Goal: Task Accomplishment & Management: Use online tool/utility

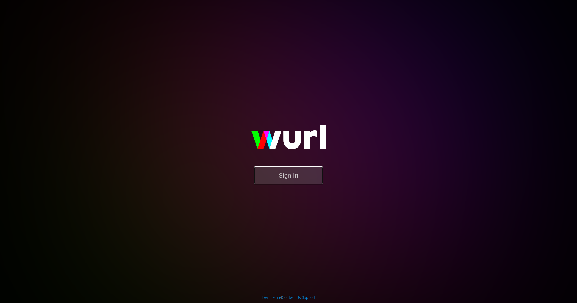
click at [291, 175] on button "Sign In" at bounding box center [288, 175] width 69 height 18
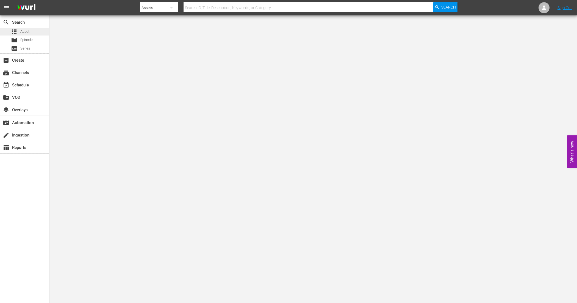
click at [20, 29] on span "Asset" at bounding box center [24, 31] width 9 height 5
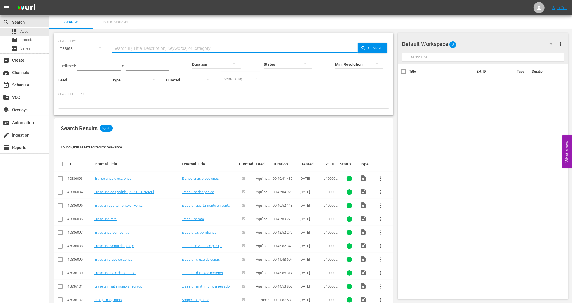
click at [146, 50] on input "text" at bounding box center [234, 48] width 245 height 13
paste input "1460_U700369_LAT"
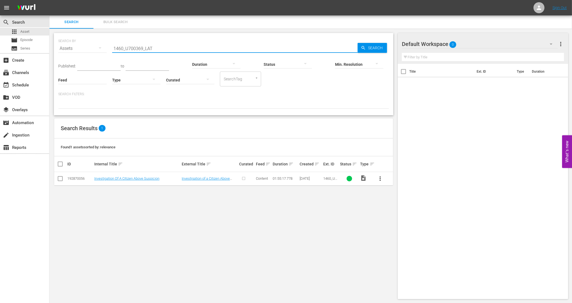
type input "1460_U700369_LAT"
click at [132, 182] on td "Investigation Of A Citizen Above Suspicion" at bounding box center [136, 178] width 87 height 13
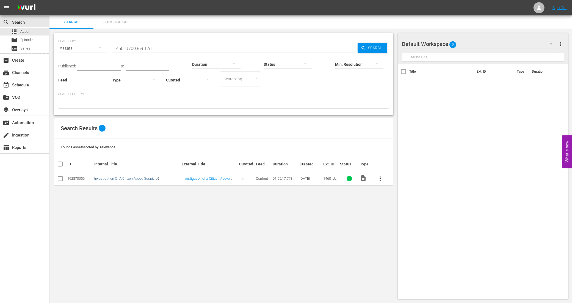
click at [133, 177] on link "Investigation Of A Citizen Above Suspicion" at bounding box center [126, 178] width 65 height 4
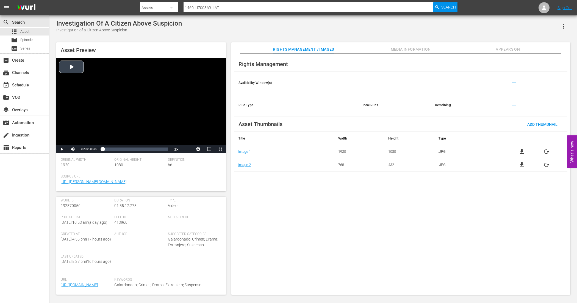
scroll to position [98, 0]
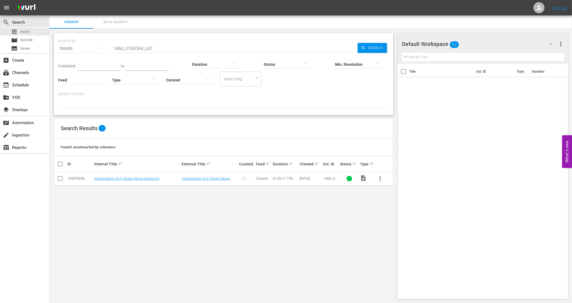
click at [60, 162] on input "checkbox" at bounding box center [62, 164] width 11 height 7
checkbox input "true"
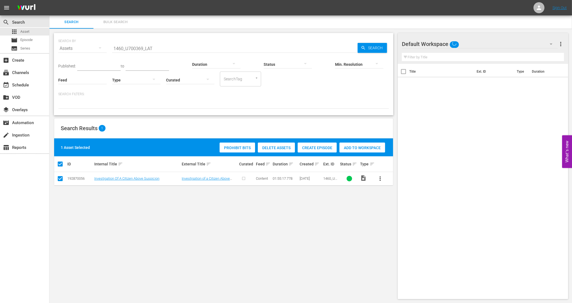
click at [308, 147] on span "Create Episode" at bounding box center [317, 147] width 39 height 4
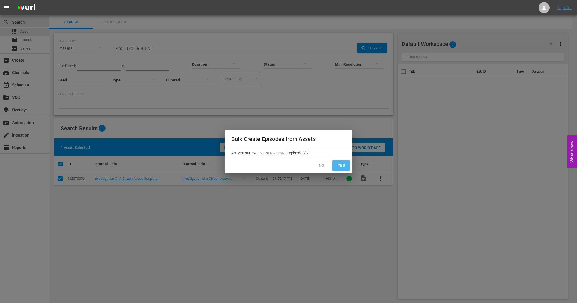
click at [339, 164] on span "Yes" at bounding box center [341, 165] width 9 height 7
checkbox input "false"
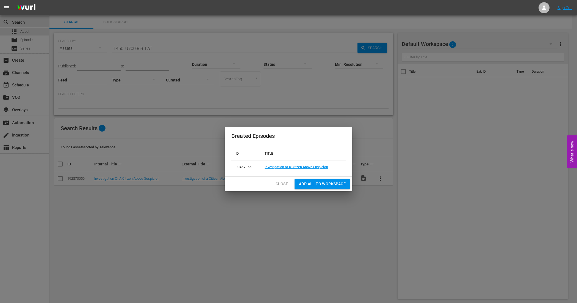
click at [280, 183] on span "Close" at bounding box center [282, 183] width 12 height 7
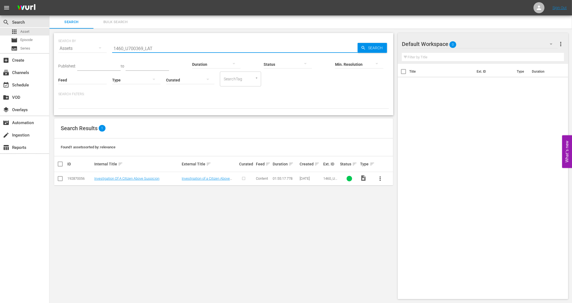
click at [165, 50] on input "1460_U700369_LAT" at bounding box center [234, 48] width 245 height 13
drag, startPoint x: 160, startPoint y: 49, endPoint x: 107, endPoint y: 50, distance: 52.5
click at [107, 50] on div "SEARCH BY Search By Assets Search ID, Title, Description, Keywords, or Category…" at bounding box center [223, 45] width 331 height 20
paste input "619_U700438"
type input "1619_U700438_LAT"
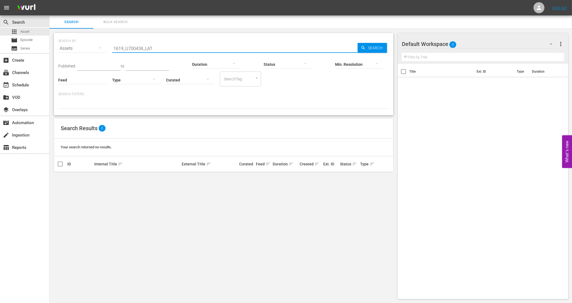
drag, startPoint x: 161, startPoint y: 50, endPoint x: 106, endPoint y: 49, distance: 54.7
click at [106, 49] on div "SEARCH BY Search By Assets Search ID, Title, Description, Keywords, or Category…" at bounding box center [223, 45] width 331 height 20
click at [372, 47] on span "Search" at bounding box center [376, 48] width 21 height 10
drag, startPoint x: 157, startPoint y: 45, endPoint x: 94, endPoint y: 47, distance: 63.5
click at [94, 47] on div "SEARCH BY Search By Assets Search ID, Title, Description, Keywords, or Category…" at bounding box center [223, 45] width 331 height 20
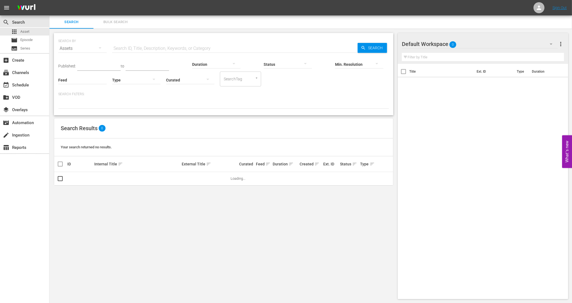
click at [131, 49] on input "text" at bounding box center [234, 48] width 245 height 13
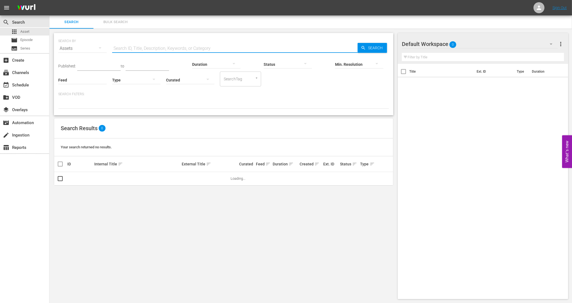
paste input "898585_U700439_BRA_A12"
type input "898585_U700439_BRA_A12"
click at [99, 179] on link "Moon" at bounding box center [98, 178] width 9 height 4
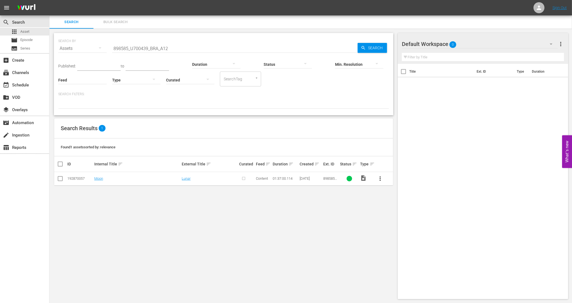
click at [60, 164] on input "checkbox" at bounding box center [62, 164] width 11 height 7
checkbox input "true"
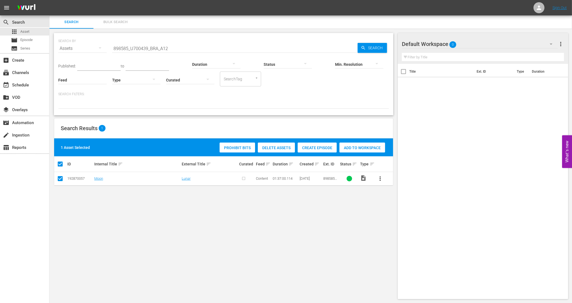
click at [314, 147] on span "Create Episode" at bounding box center [317, 147] width 39 height 4
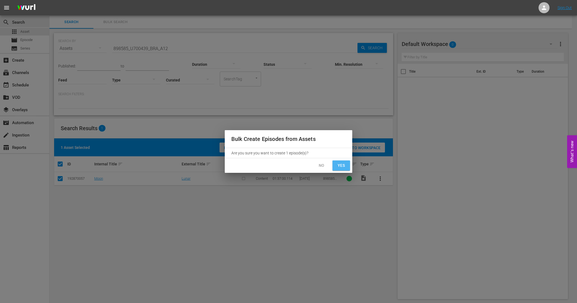
click at [348, 164] on button "Yes" at bounding box center [342, 165] width 18 height 10
checkbox input "false"
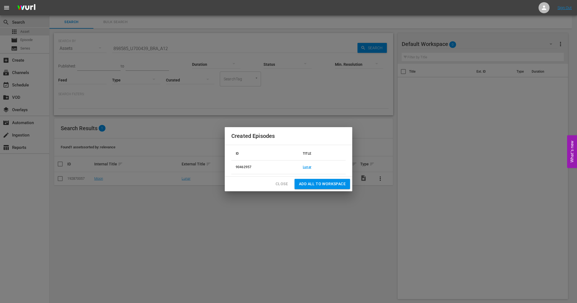
click at [284, 182] on span "Close" at bounding box center [282, 183] width 12 height 7
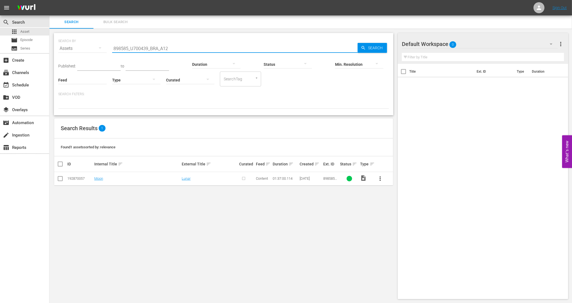
click at [171, 49] on input "898585_U700439_BRA_A12" at bounding box center [234, 48] width 245 height 13
drag, startPoint x: 171, startPoint y: 49, endPoint x: 115, endPoint y: 50, distance: 55.8
click at [115, 50] on input "898585_U700439_BRA_A12" at bounding box center [234, 48] width 245 height 13
paste input "LAT"
type input "898585_U700439_LAT"
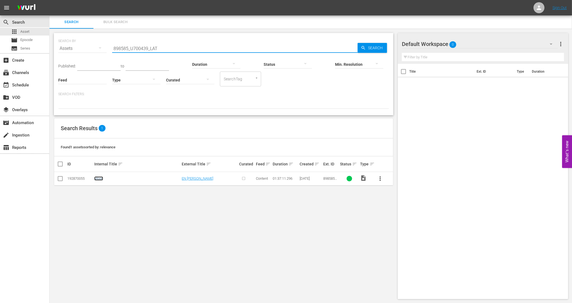
click at [100, 179] on link "Moon" at bounding box center [98, 178] width 9 height 4
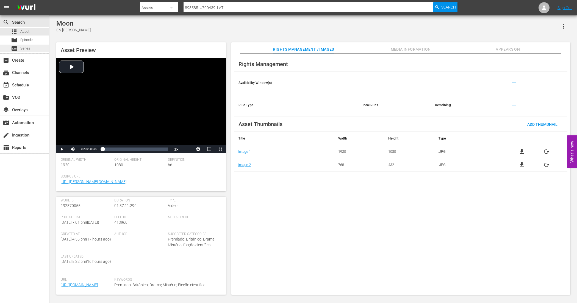
scroll to position [69, 0]
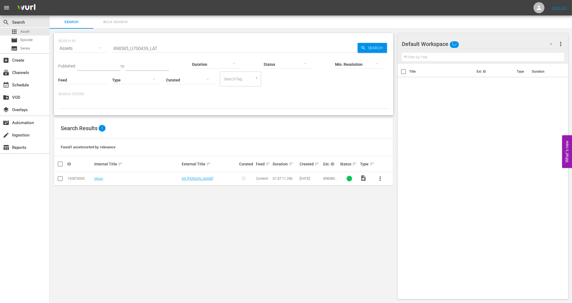
click at [59, 164] on input "checkbox" at bounding box center [62, 164] width 11 height 7
checkbox input "true"
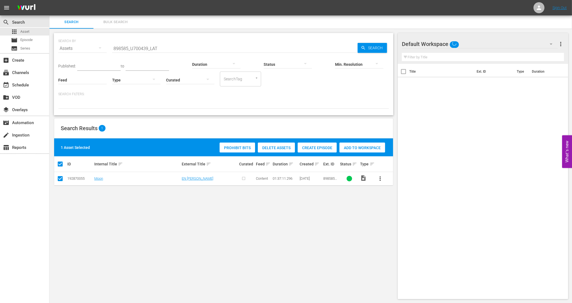
click at [329, 143] on div "Create Episode" at bounding box center [317, 147] width 39 height 10
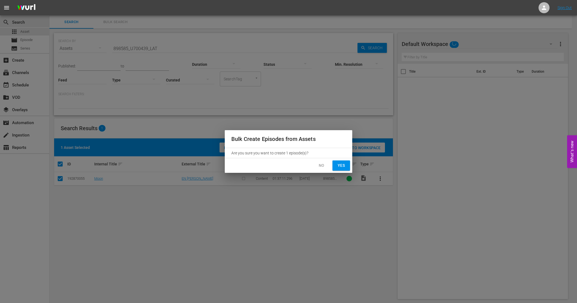
click at [339, 166] on span "Yes" at bounding box center [341, 165] width 9 height 7
checkbox input "false"
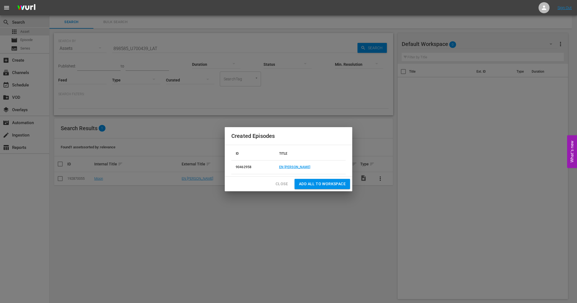
click at [282, 186] on span "Close" at bounding box center [282, 183] width 12 height 7
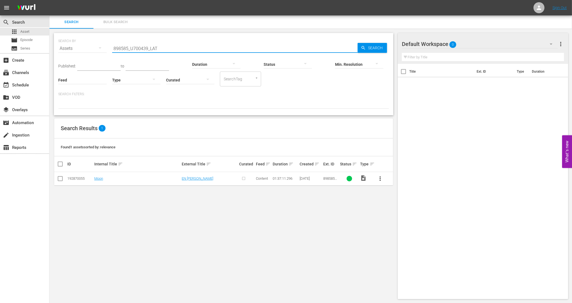
drag, startPoint x: 183, startPoint y: 46, endPoint x: 105, endPoint y: 47, distance: 78.1
click at [105, 47] on div "SEARCH BY Search By Assets Search ID, Title, Description, Keywords, or Category…" at bounding box center [223, 45] width 331 height 20
paste input "4495_U700440"
type input "4495_U700440_LAT"
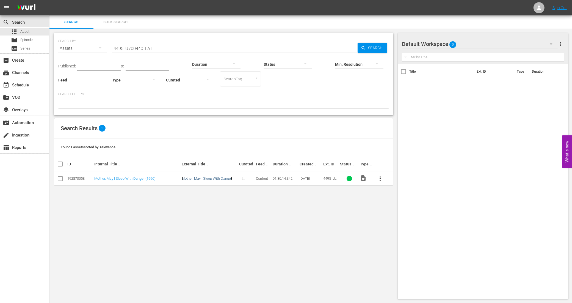
click at [208, 179] on link "Mother, May I Sleep With Danger" at bounding box center [207, 178] width 50 height 4
click at [60, 165] on input "checkbox" at bounding box center [62, 164] width 11 height 7
checkbox input "true"
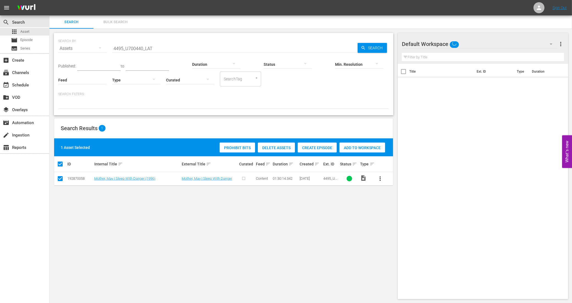
click at [325, 148] on span "Create Episode" at bounding box center [317, 147] width 39 height 4
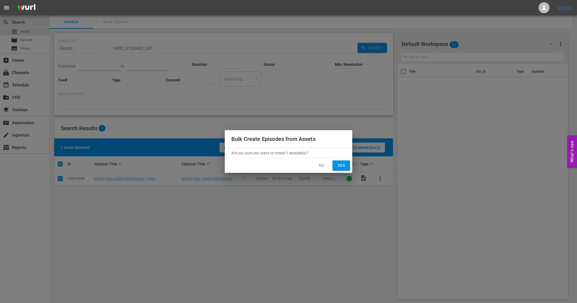
click at [335, 166] on button "Yes" at bounding box center [342, 165] width 18 height 10
checkbox input "false"
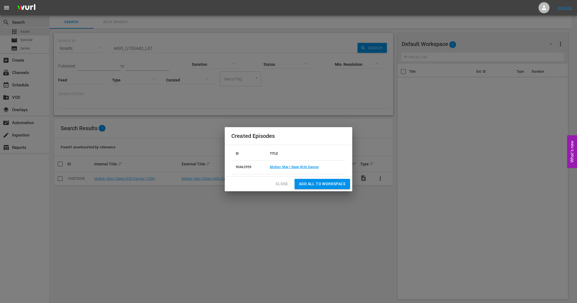
click at [283, 185] on span "Close" at bounding box center [282, 183] width 12 height 7
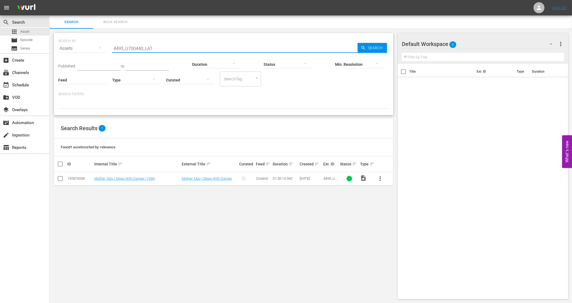
drag, startPoint x: 157, startPoint y: 49, endPoint x: 91, endPoint y: 49, distance: 65.7
click at [91, 49] on div "SEARCH BY Search By Assets Search ID, Title, Description, Keywords, or Category…" at bounding box center [223, 45] width 331 height 20
paste input "3707_U700442_BRA_A18"
type input "3707_U700442_BRA_A18"
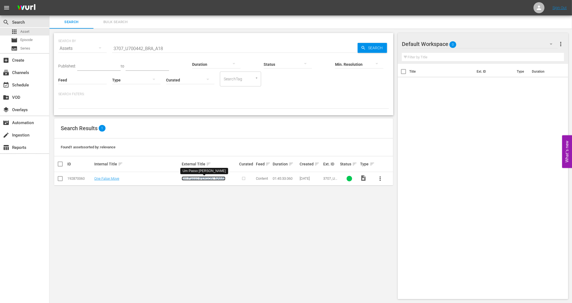
click at [198, 179] on link "Um Passo Em Falso" at bounding box center [204, 178] width 44 height 4
click at [60, 164] on input "checkbox" at bounding box center [62, 164] width 11 height 7
checkbox input "true"
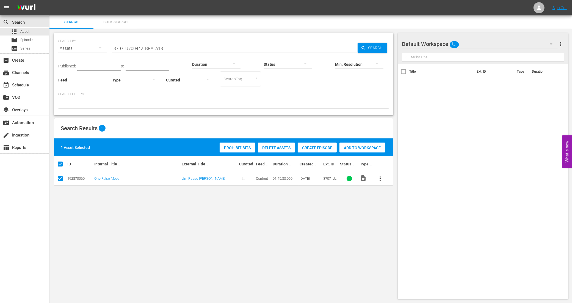
click at [325, 147] on span "Create Episode" at bounding box center [317, 147] width 39 height 4
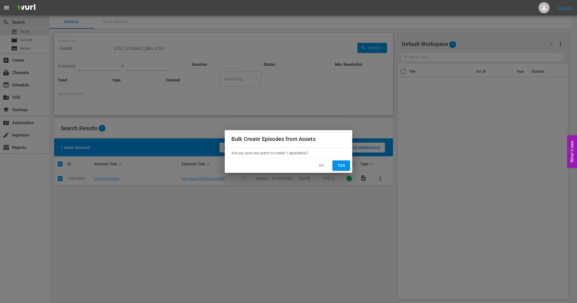
click at [337, 165] on span "Yes" at bounding box center [341, 165] width 9 height 7
checkbox input "false"
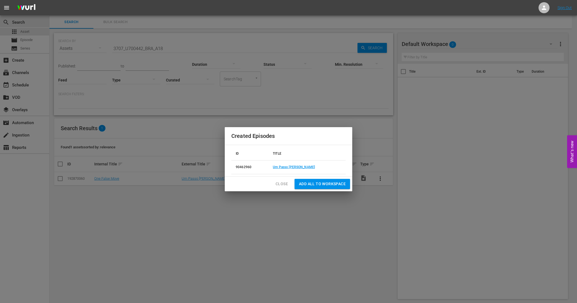
drag, startPoint x: 280, startPoint y: 181, endPoint x: 310, endPoint y: 193, distance: 31.7
click at [280, 181] on span "Close" at bounding box center [282, 183] width 12 height 7
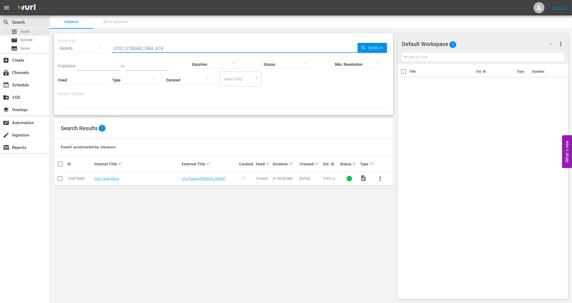
drag, startPoint x: 170, startPoint y: 48, endPoint x: 99, endPoint y: 48, distance: 71.2
click at [99, 48] on div "SEARCH BY Search By Assets Search ID, Title, Description, Keywords, or Category…" at bounding box center [223, 45] width 331 height 20
paste input "1982_U700444_LAT"
type input "1982_U700444_LAT"
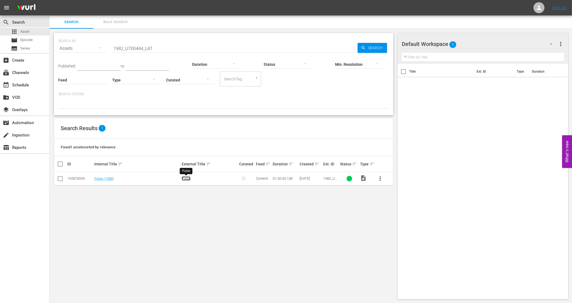
click at [187, 179] on link "Pulse" at bounding box center [186, 178] width 9 height 4
click at [60, 164] on input "checkbox" at bounding box center [62, 164] width 11 height 7
checkbox input "true"
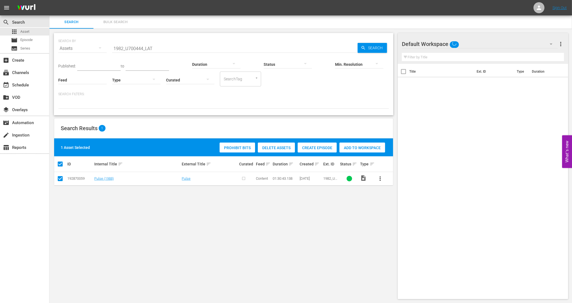
click at [326, 149] on span "Create Episode" at bounding box center [317, 147] width 39 height 4
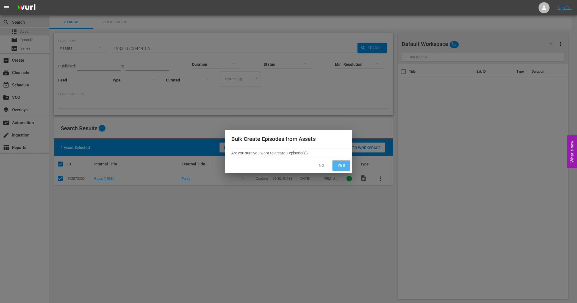
click at [338, 166] on span "Yes" at bounding box center [341, 165] width 9 height 7
checkbox input "false"
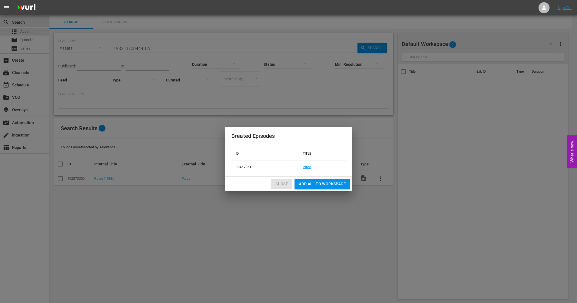
click at [288, 186] on span "Close" at bounding box center [282, 183] width 12 height 7
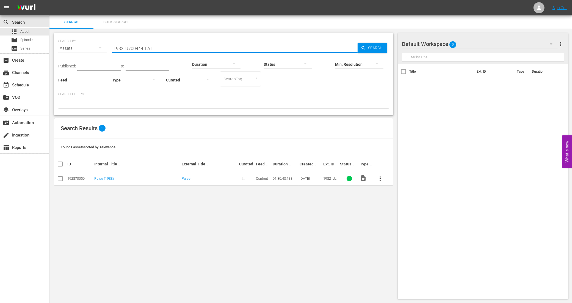
drag, startPoint x: 154, startPoint y: 49, endPoint x: 100, endPoint y: 51, distance: 55.0
click at [100, 51] on div "SEARCH BY Search By Assets Search ID, Title, Description, Keywords, or Category…" at bounding box center [223, 45] width 331 height 20
paste input "909285_U700445_BRA_14"
type input "909285_U700445_BRA_14"
click at [120, 178] on link "The Roommate (2011)" at bounding box center [111, 178] width 35 height 4
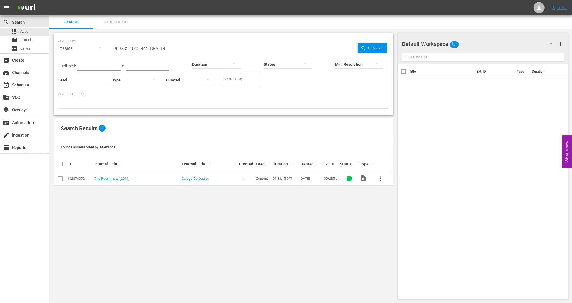
click at [61, 164] on input "checkbox" at bounding box center [62, 164] width 11 height 7
checkbox input "true"
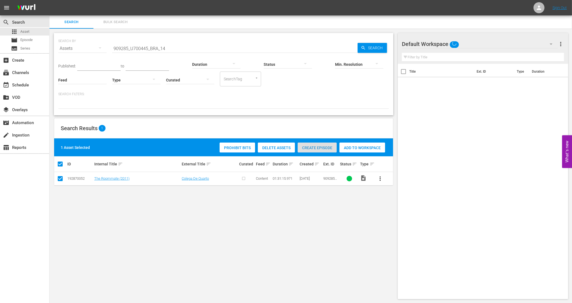
click at [312, 145] on div "Create Episode" at bounding box center [317, 147] width 39 height 10
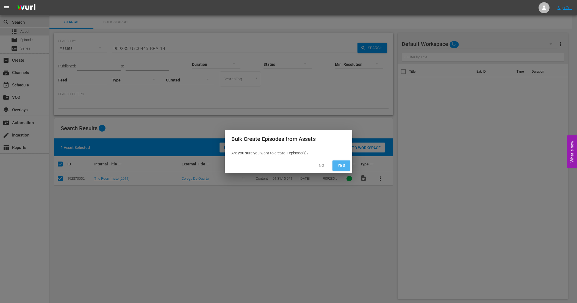
click at [337, 162] on span "Yes" at bounding box center [341, 165] width 9 height 7
checkbox input "false"
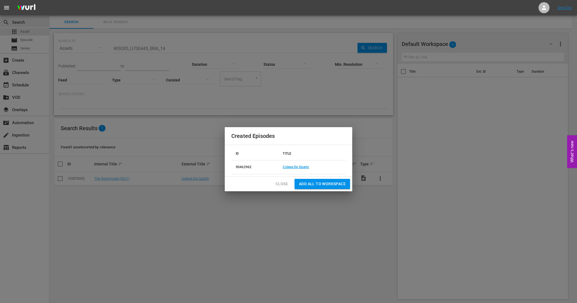
click at [286, 183] on span "Close" at bounding box center [282, 183] width 12 height 7
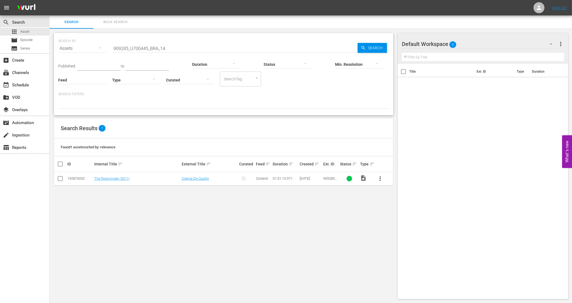
click at [120, 25] on button "Bulk Search" at bounding box center [115, 21] width 44 height 13
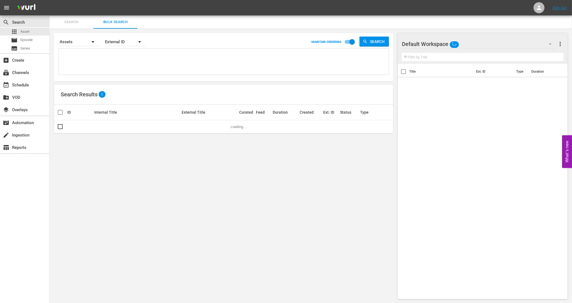
click at [122, 53] on textarea at bounding box center [224, 62] width 329 height 25
paste textarea "1004_U700330_BRA_14 1004_U700359_LAT"
type textarea "1004_U700330_BRA_14 1004_U700359_LAT"
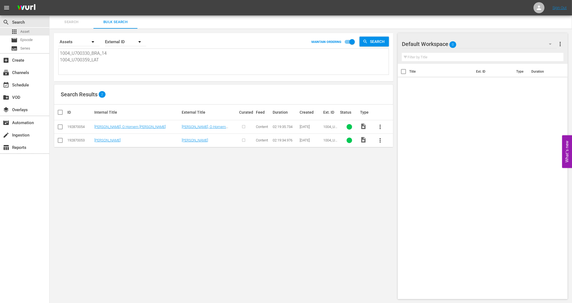
type textarea "1004_U700330_BRA_14 1004_U700359_LAT"
click at [60, 112] on input "checkbox" at bounding box center [62, 112] width 11 height 7
checkbox input "true"
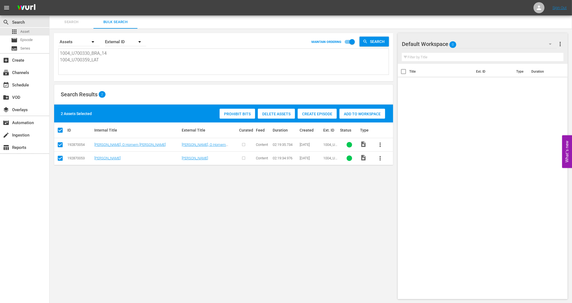
click at [310, 112] on span "Create Episode" at bounding box center [317, 114] width 39 height 4
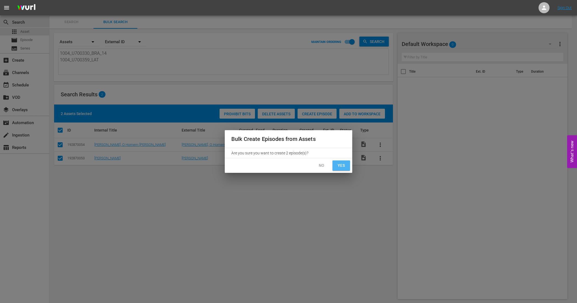
click at [339, 167] on span "Yes" at bounding box center [341, 165] width 9 height 7
checkbox input "false"
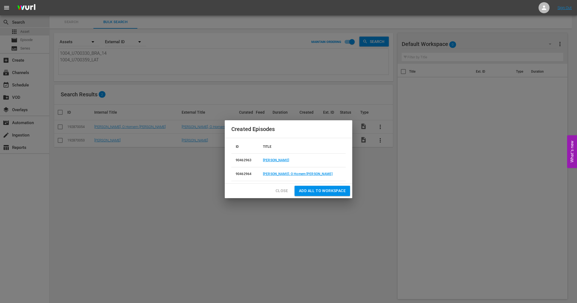
click at [274, 187] on button "Close" at bounding box center [281, 191] width 21 height 10
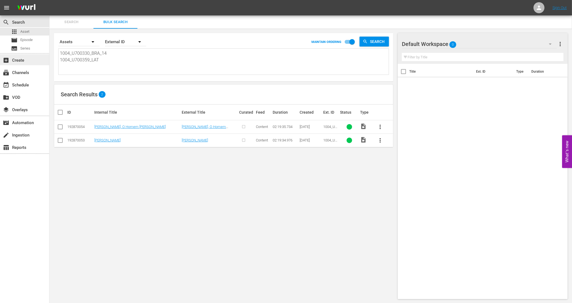
drag, startPoint x: 116, startPoint y: 62, endPoint x: 36, endPoint y: 56, distance: 80.2
click at [49, 0] on div "search Search apps Asset movie Episode subtitles Series add_box Create subscrip…" at bounding box center [310, 0] width 523 height 0
paste textarea "619_U700438"
type textarea "1619_U700438_LAT"
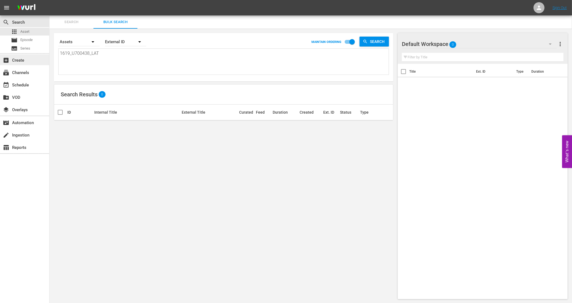
drag, startPoint x: 101, startPoint y: 53, endPoint x: 33, endPoint y: 56, distance: 67.7
click at [49, 0] on div "search Search apps Asset movie Episode subtitles Series add_box Create subscrip…" at bounding box center [310, 0] width 523 height 0
click at [140, 61] on textarea at bounding box center [224, 62] width 329 height 25
click at [79, 20] on span "Search" at bounding box center [71, 22] width 37 height 6
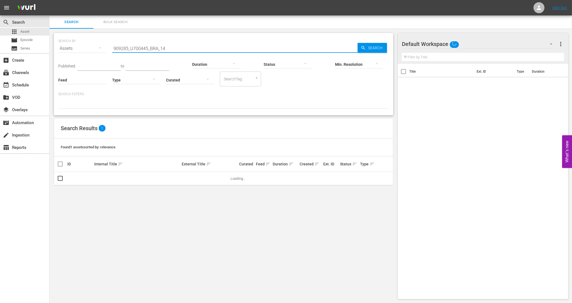
drag, startPoint x: 171, startPoint y: 50, endPoint x: 110, endPoint y: 46, distance: 60.9
click at [110, 46] on div "SEARCH BY Search By Assets Search ID, Title, Description, Keywords, or Category…" at bounding box center [223, 45] width 331 height 20
paste input "1619_U700438_LAT"
type input "1619_U700438_LAT"
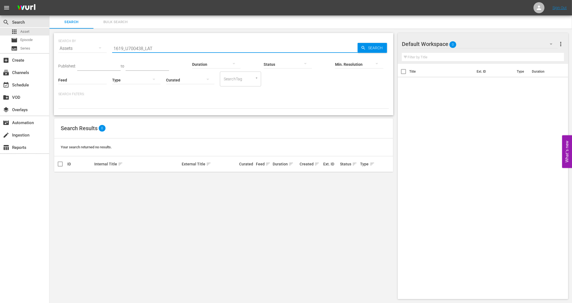
drag, startPoint x: 155, startPoint y: 49, endPoint x: 95, endPoint y: 45, distance: 59.9
click at [95, 45] on div "SEARCH BY Search By Assets Search ID, Title, Description, Keywords, or Category…" at bounding box center [223, 45] width 331 height 20
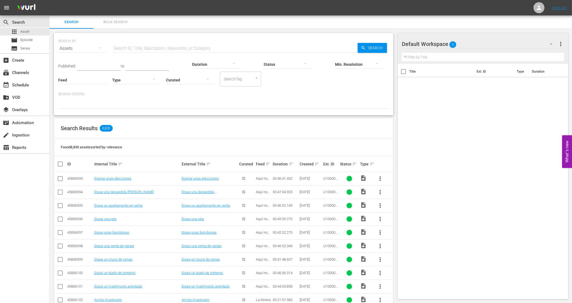
click at [148, 49] on input "text" at bounding box center [234, 48] width 245 height 13
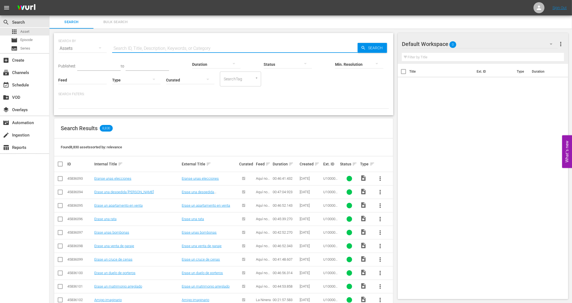
paste input "1619_U700438_LAT"
type input "1619_U700438_LAT"
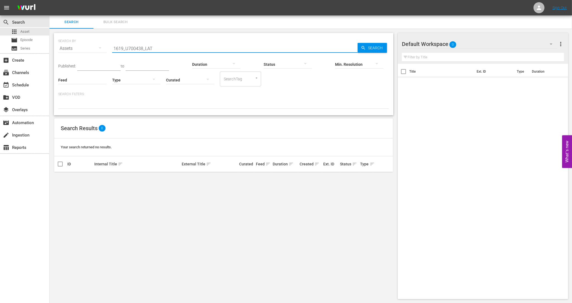
drag, startPoint x: 226, startPoint y: 48, endPoint x: 85, endPoint y: 44, distance: 140.8
click at [85, 44] on div "SEARCH BY Search By Assets Search ID, Title, Description, Keywords, or Category…" at bounding box center [223, 45] width 331 height 20
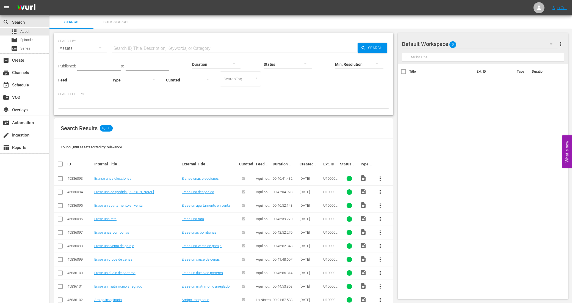
click at [161, 47] on input "text" at bounding box center [234, 48] width 245 height 13
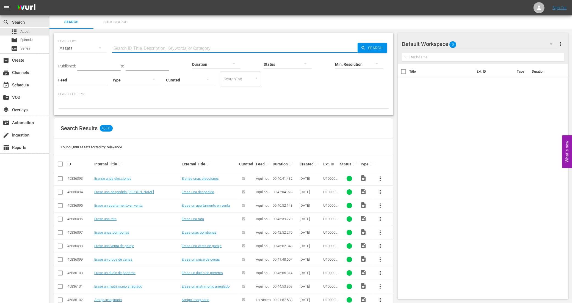
paste input "1619_U700438_LAT"
type input "1619_U700438_LAT"
click at [372, 47] on span "Search" at bounding box center [376, 48] width 21 height 10
